Goal: Task Accomplishment & Management: Manage account settings

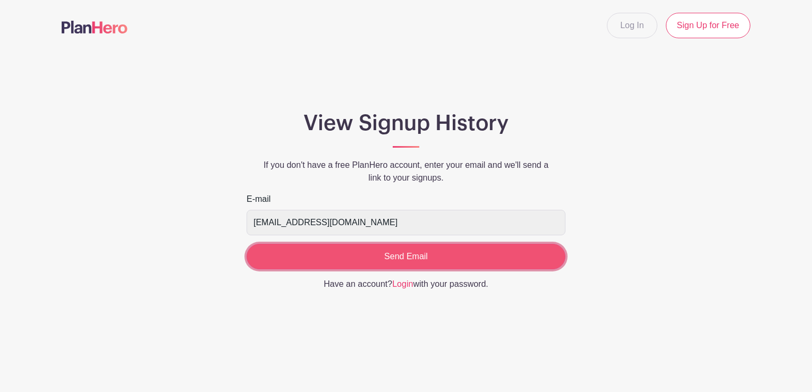
click at [378, 258] on input "Send Email" at bounding box center [406, 257] width 319 height 26
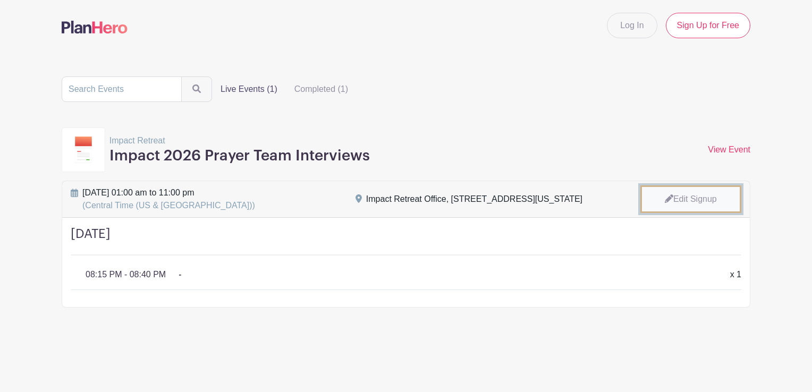
click at [673, 204] on link "Edit Signup" at bounding box center [690, 199] width 101 height 28
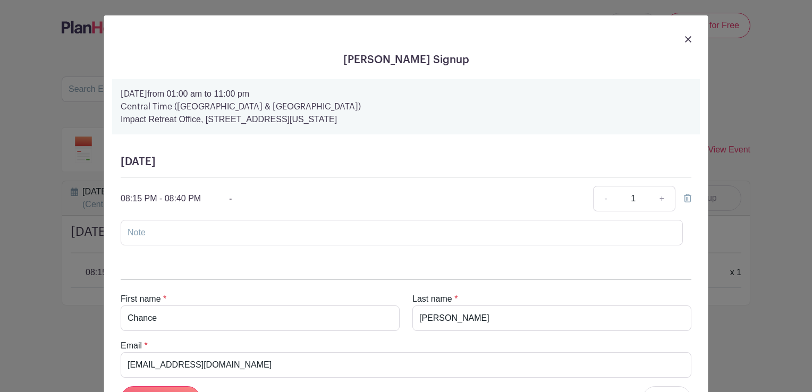
click at [684, 200] on div at bounding box center [687, 198] width 7 height 13
click at [684, 200] on icon at bounding box center [687, 198] width 7 height 9
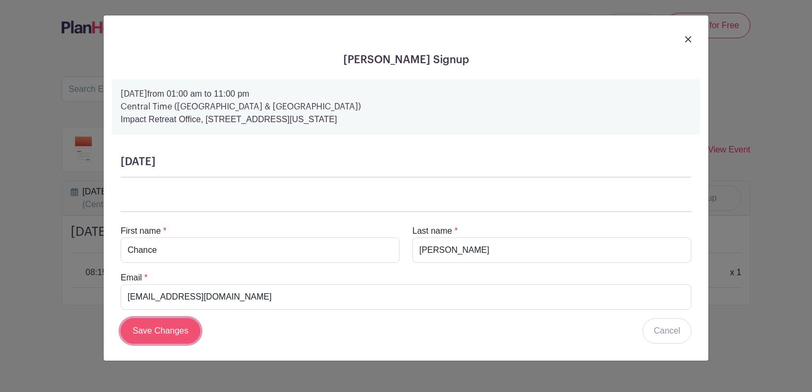
click at [173, 327] on input "Save Changes" at bounding box center [161, 331] width 80 height 26
